Goal: Task Accomplishment & Management: Complete application form

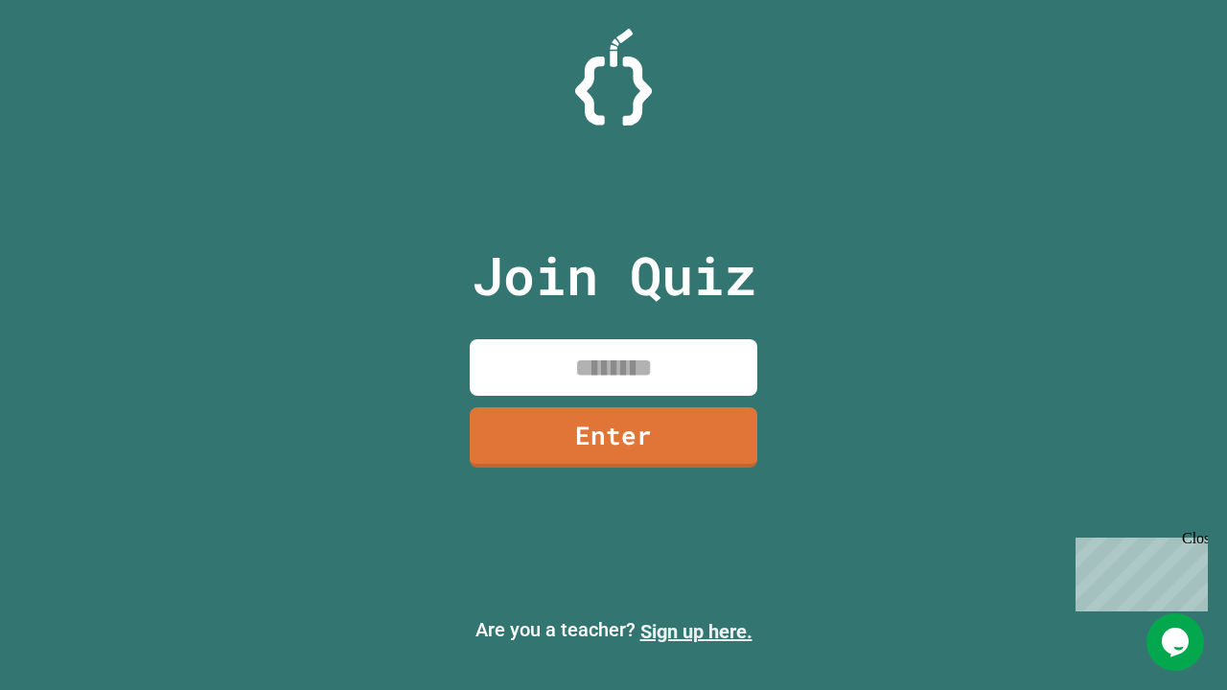
click at [696, 631] on link "Sign up here." at bounding box center [696, 631] width 112 height 23
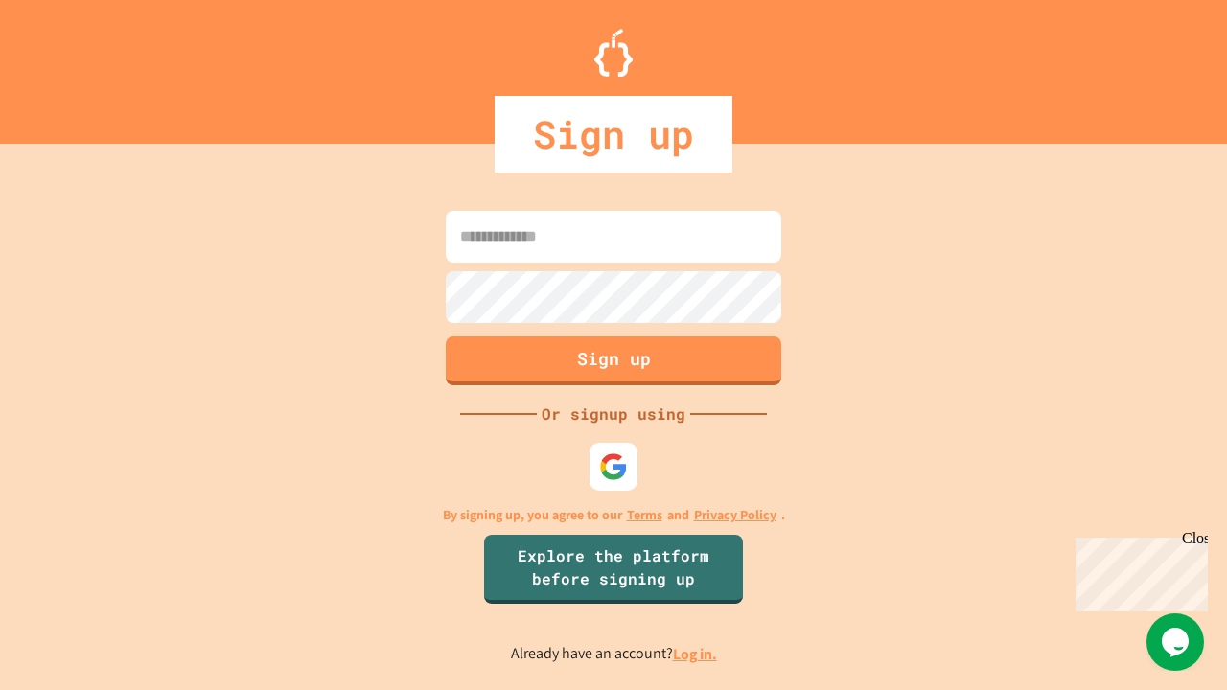
click at [696, 654] on link "Log in." at bounding box center [695, 654] width 44 height 20
